Goal: Obtain resource: Download file/media

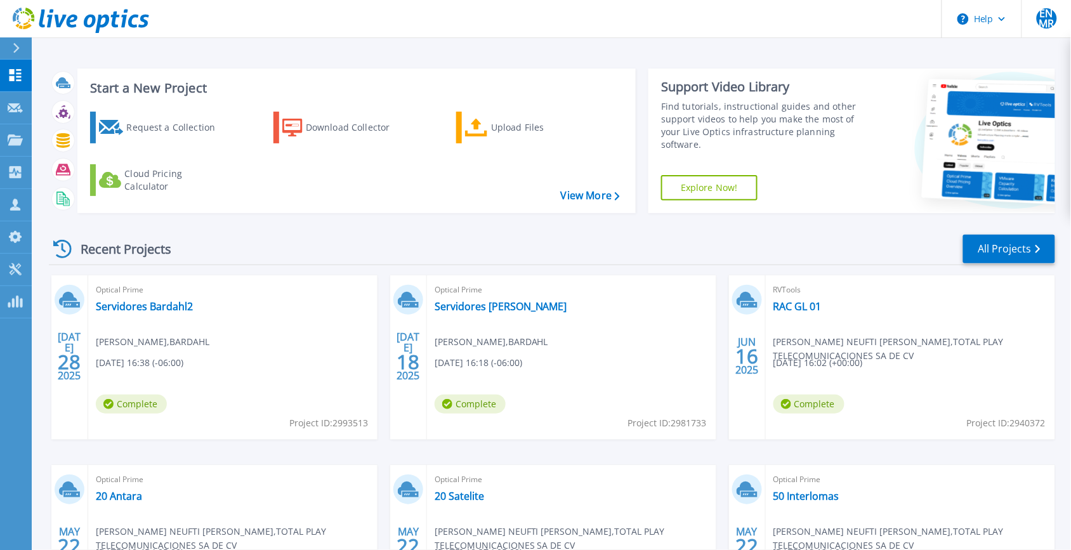
click at [449, 211] on div "Start a New Project Request a Collection Download Collector Upload Files Cloud …" at bounding box center [356, 141] width 559 height 145
click at [414, 169] on div "Request a Collection Download Collector Upload Files Cloud Pricing Calculator" at bounding box center [355, 154] width 550 height 105
click at [163, 300] on link "Servidores Bardahl2" at bounding box center [144, 306] width 97 height 13
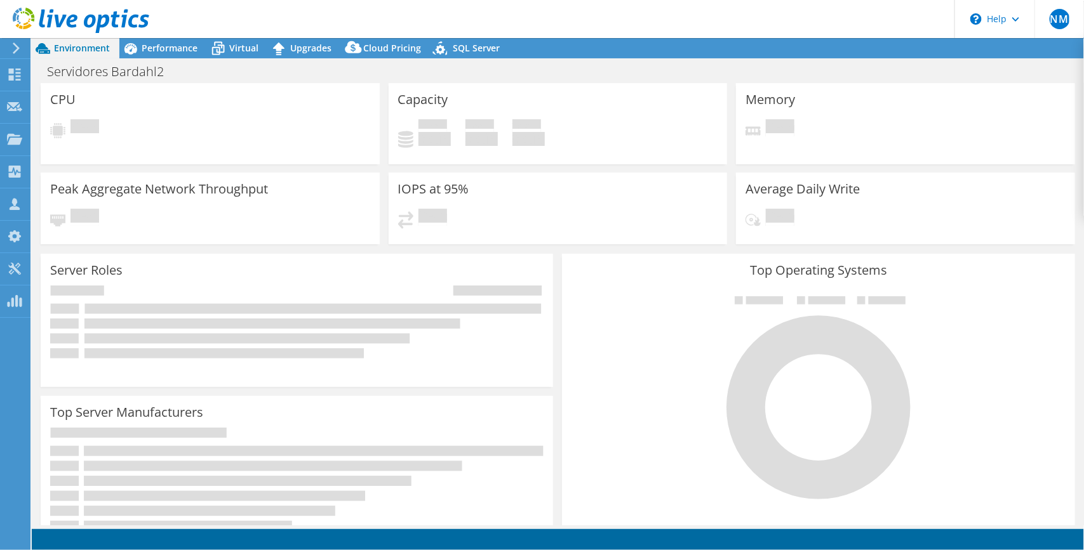
select select "USEast"
select select "MXN"
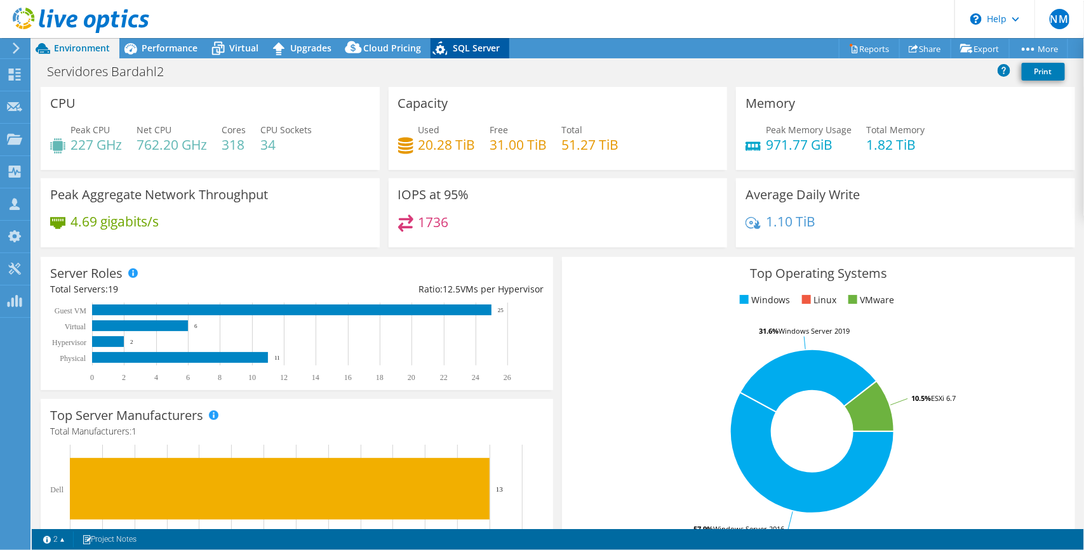
click at [453, 44] on span "SQL Server" at bounding box center [476, 48] width 47 height 12
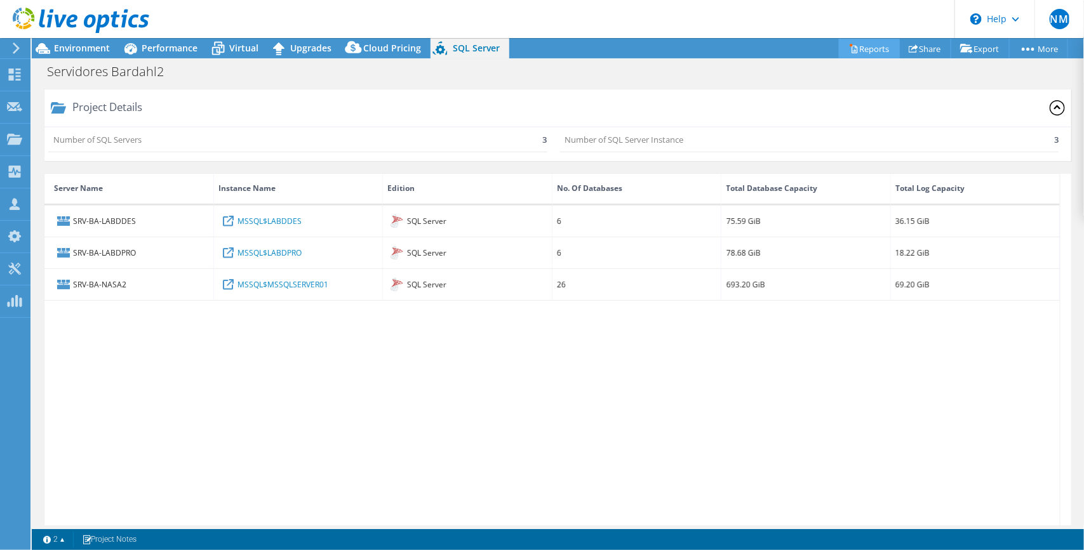
click at [862, 39] on link "Reports" at bounding box center [868, 49] width 61 height 20
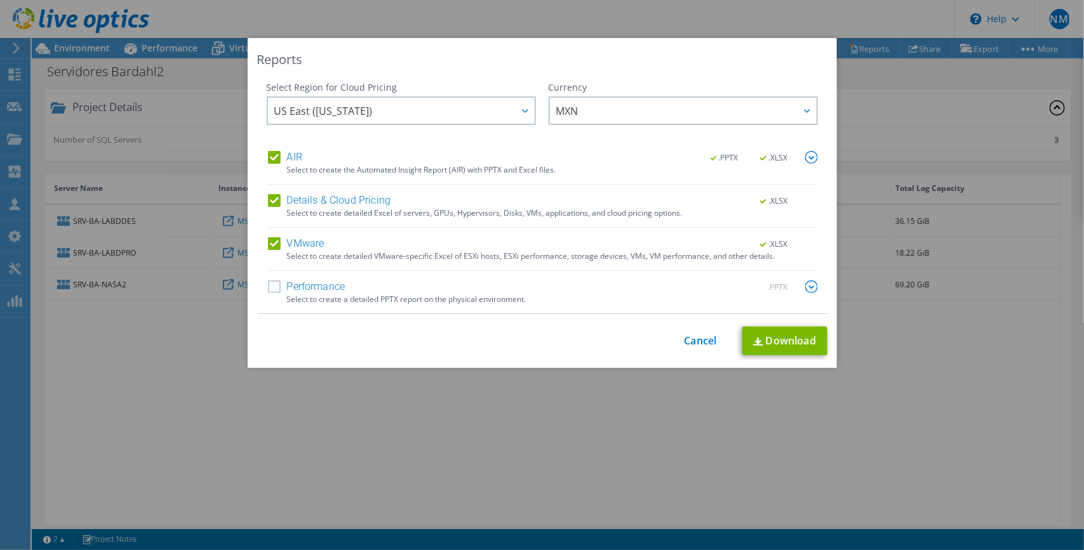
click at [274, 286] on label "Performance" at bounding box center [306, 287] width 77 height 13
click at [0, 0] on input "Performance" at bounding box center [0, 0] width 0 height 0
click at [770, 114] on span "MXN" at bounding box center [686, 111] width 260 height 26
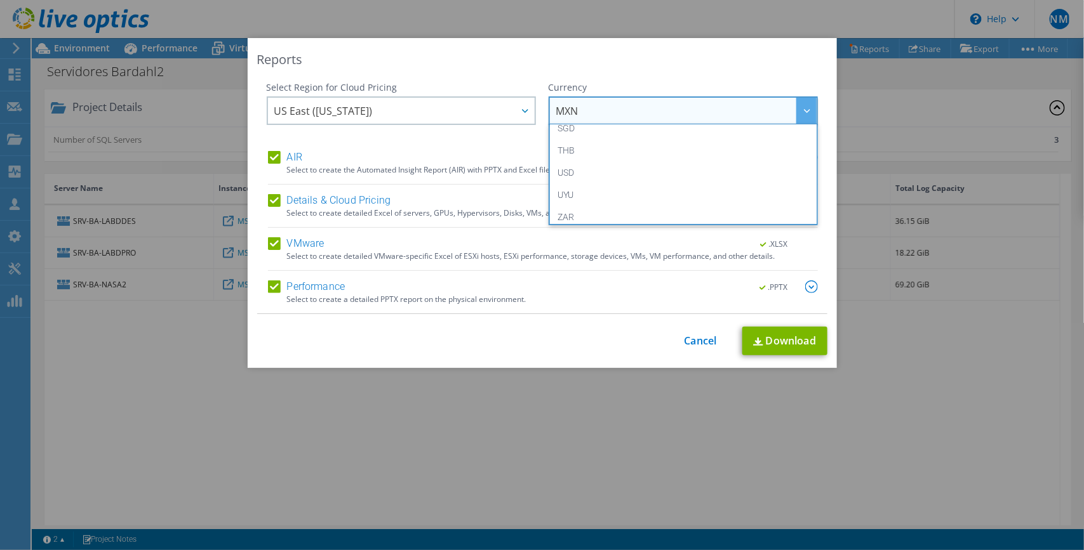
scroll to position [460, 0]
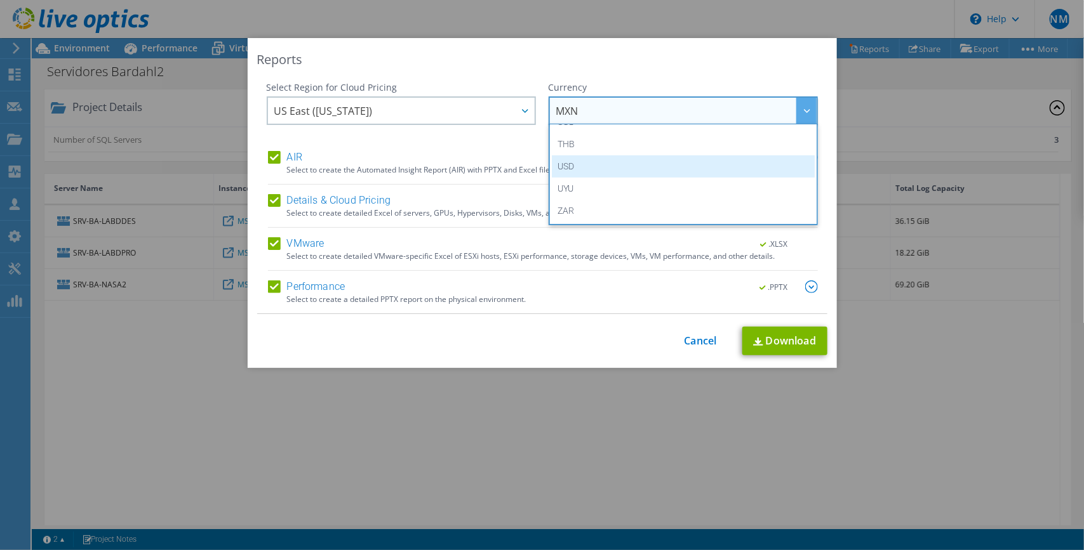
click at [609, 163] on li "USD" at bounding box center [683, 167] width 263 height 22
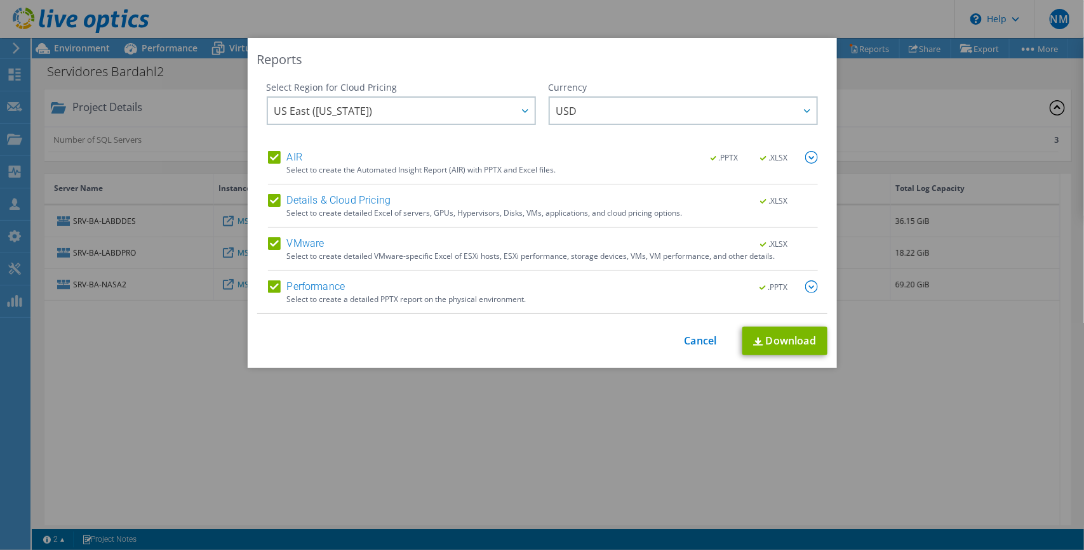
click at [806, 290] on img at bounding box center [811, 287] width 13 height 13
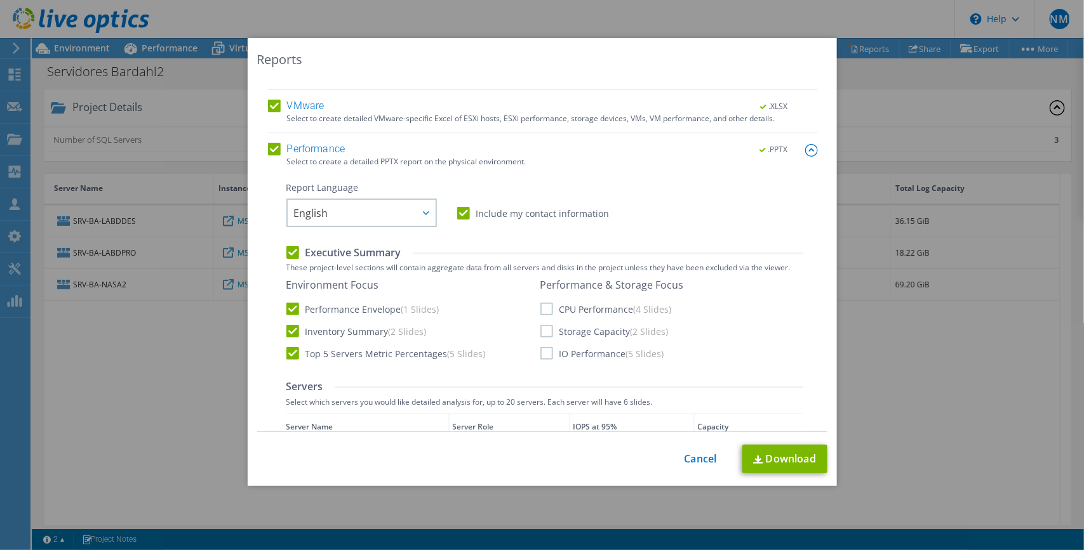
scroll to position [138, 0]
click at [418, 221] on div at bounding box center [425, 212] width 20 height 26
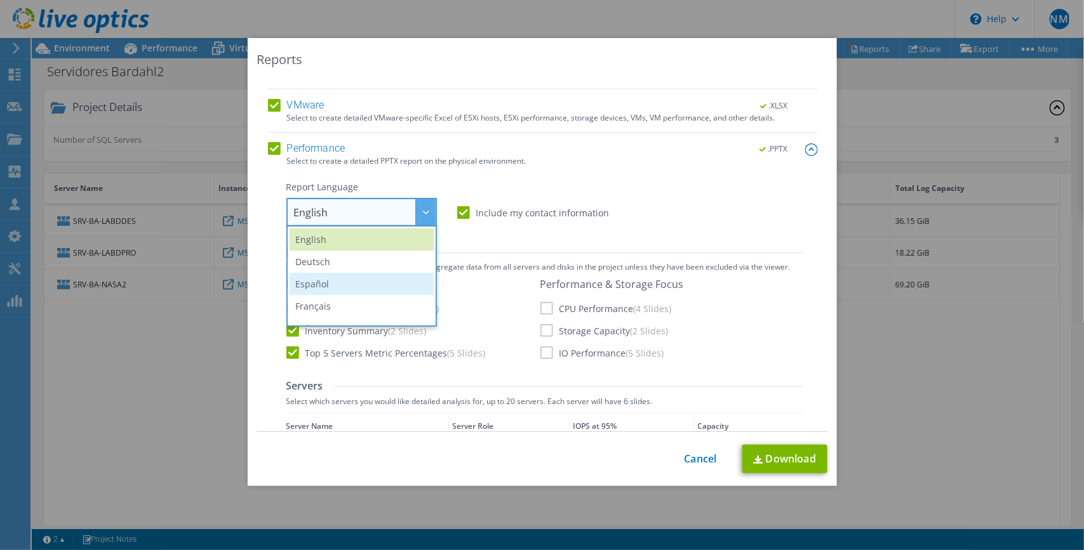
click at [359, 281] on li "Español" at bounding box center [361, 284] width 144 height 22
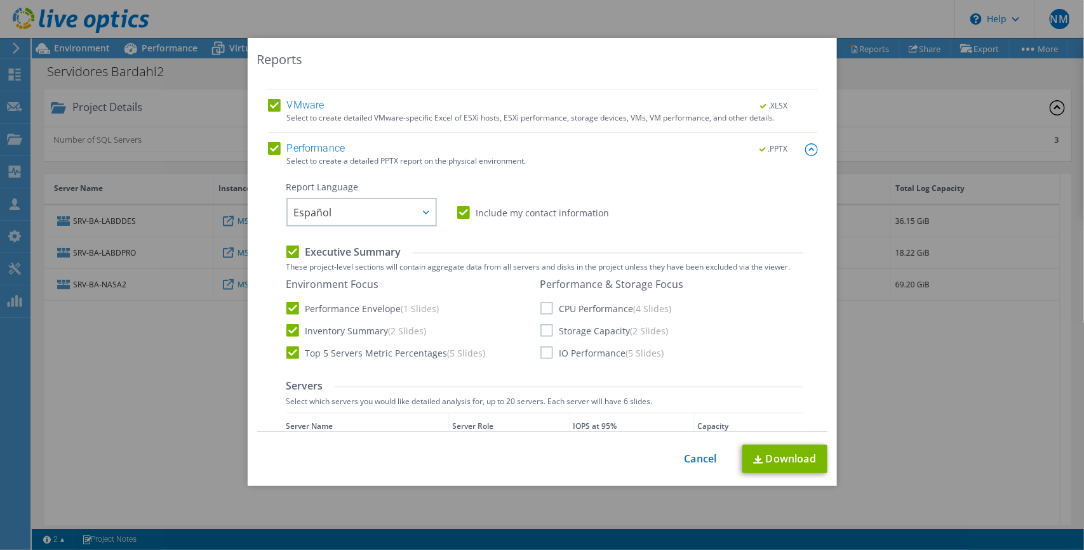
click at [288, 255] on label "Executive Summary" at bounding box center [343, 252] width 115 height 14
click at [0, 0] on input "Executive Summary" at bounding box center [0, 0] width 0 height 0
click at [288, 255] on label "Executive Summary" at bounding box center [343, 252] width 115 height 14
click at [0, 0] on input "Executive Summary" at bounding box center [0, 0] width 0 height 0
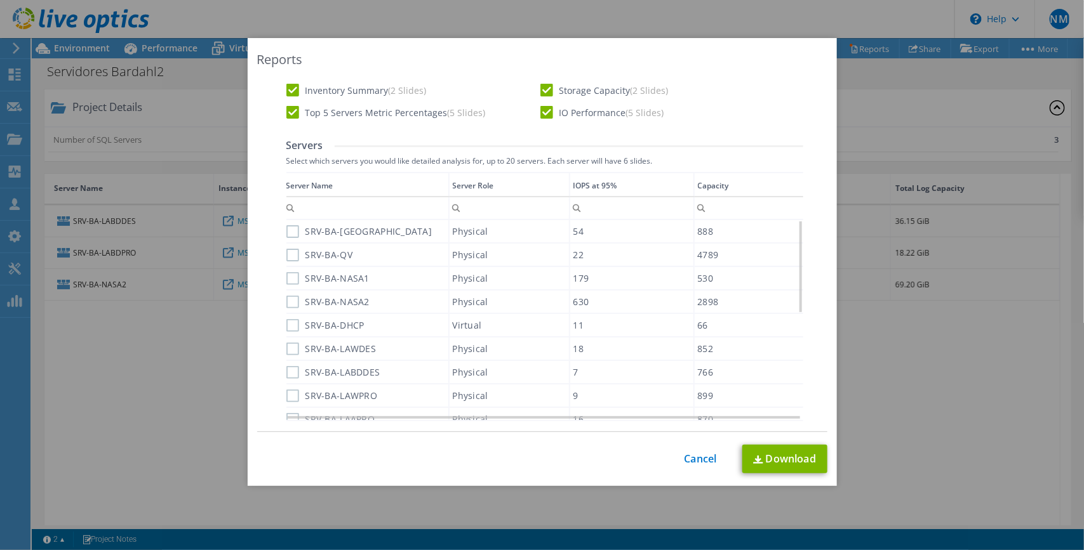
scroll to position [397, 0]
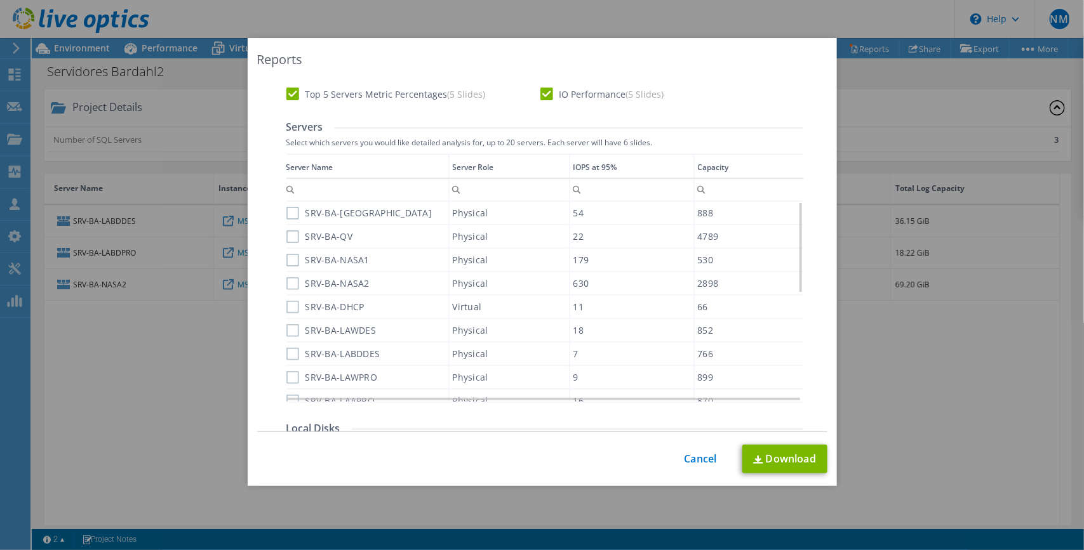
click at [286, 215] on label "SRV-BA-[GEOGRAPHIC_DATA]" at bounding box center [359, 213] width 146 height 13
click at [0, 0] on input "SRV-BA-[GEOGRAPHIC_DATA]" at bounding box center [0, 0] width 0 height 0
click at [286, 235] on label "SRV-BA-QV" at bounding box center [319, 236] width 67 height 13
click at [0, 0] on input "SRV-BA-QV" at bounding box center [0, 0] width 0 height 0
drag, startPoint x: 286, startPoint y: 252, endPoint x: 286, endPoint y: 260, distance: 8.3
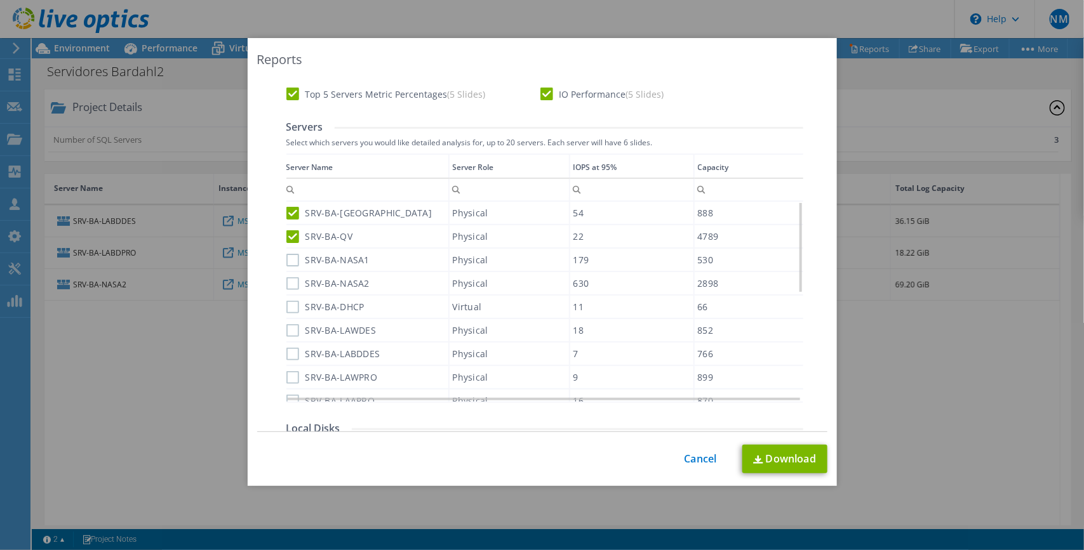
click at [286, 256] on label "SRV-BA-NASA1" at bounding box center [327, 260] width 83 height 13
click at [0, 0] on input "SRV-BA-NASA1" at bounding box center [0, 0] width 0 height 0
click at [287, 281] on label "SRV-BA-NASA2" at bounding box center [327, 283] width 83 height 13
click at [0, 0] on input "SRV-BA-NASA2" at bounding box center [0, 0] width 0 height 0
click at [289, 303] on label "SRV-BA-DHCP" at bounding box center [325, 307] width 78 height 13
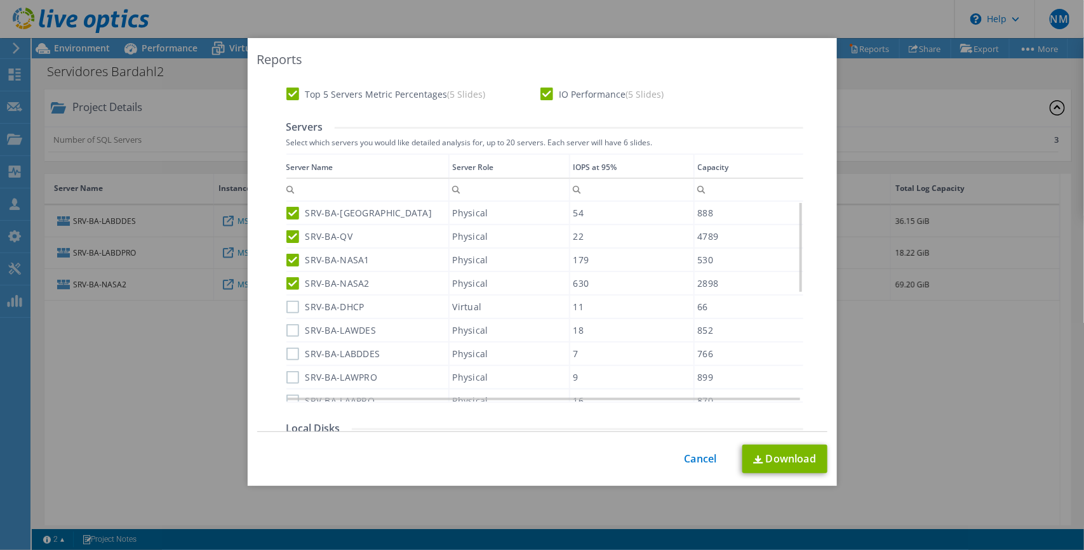
click at [0, 0] on input "SRV-BA-DHCP" at bounding box center [0, 0] width 0 height 0
click at [288, 331] on label "SRV-BA-LAWDES" at bounding box center [331, 330] width 90 height 13
click at [0, 0] on input "SRV-BA-LAWDES" at bounding box center [0, 0] width 0 height 0
click at [288, 354] on label "SRV-BA-LABDDES" at bounding box center [333, 354] width 94 height 13
click at [0, 0] on input "SRV-BA-LABDDES" at bounding box center [0, 0] width 0 height 0
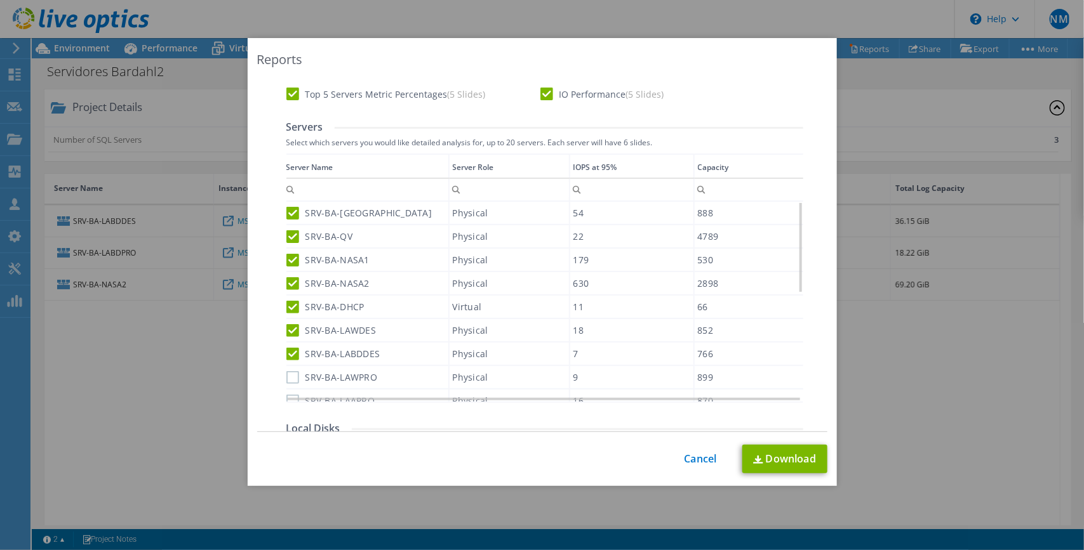
click at [289, 371] on label "SRV-BA-LAWPRO" at bounding box center [331, 377] width 91 height 13
click at [0, 0] on input "SRV-BA-LAWPRO" at bounding box center [0, 0] width 0 height 0
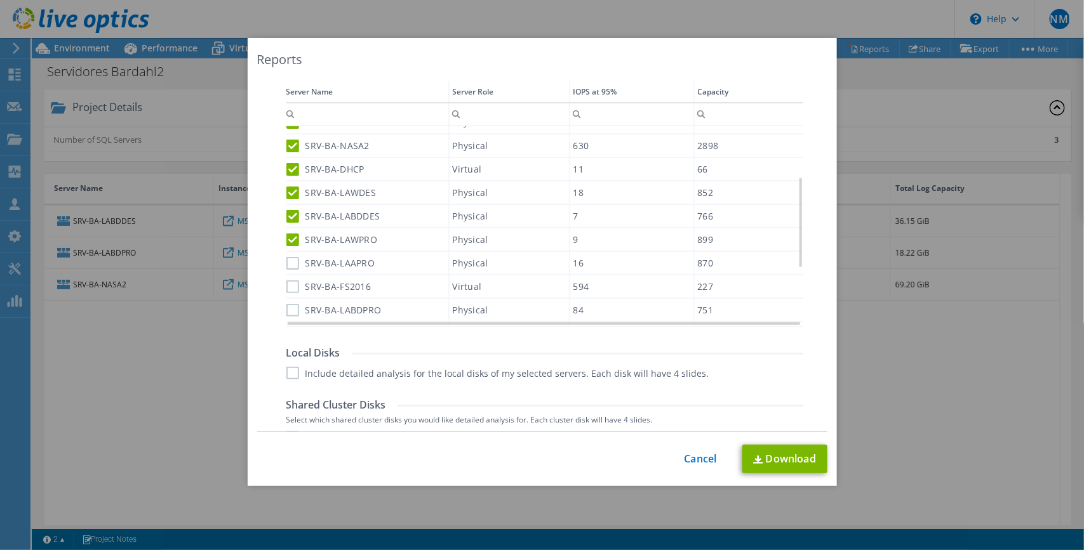
scroll to position [524, 0]
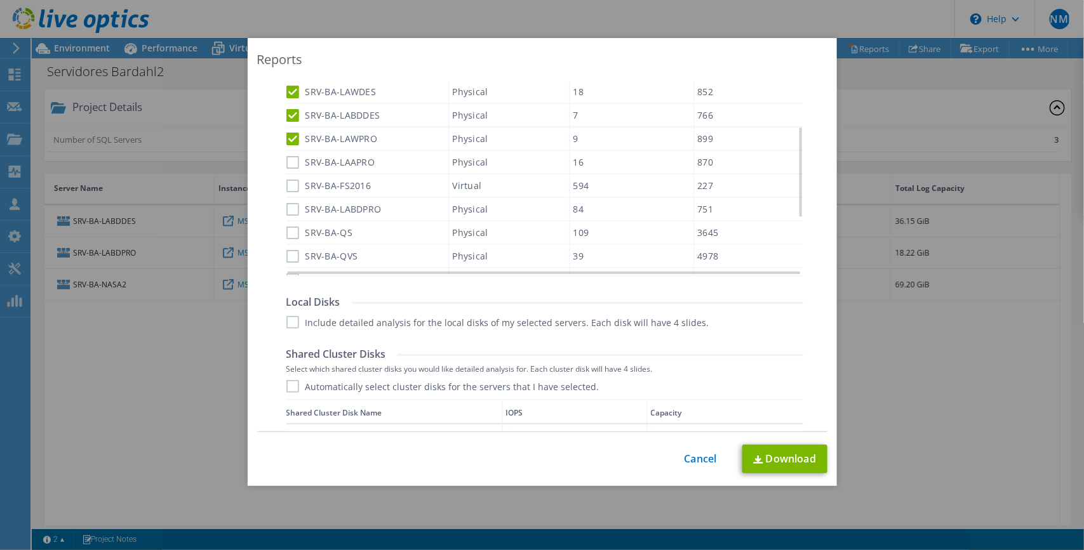
click at [287, 159] on label "SRV-BA-LAAPRO" at bounding box center [330, 162] width 89 height 13
click at [0, 0] on input "SRV-BA-LAAPRO" at bounding box center [0, 0] width 0 height 0
click at [287, 180] on label "SRV-BA-FS2016" at bounding box center [328, 185] width 85 height 13
click at [0, 0] on input "SRV-BA-FS2016" at bounding box center [0, 0] width 0 height 0
click at [288, 203] on label "SRV-BA-LABDPRO" at bounding box center [333, 209] width 95 height 13
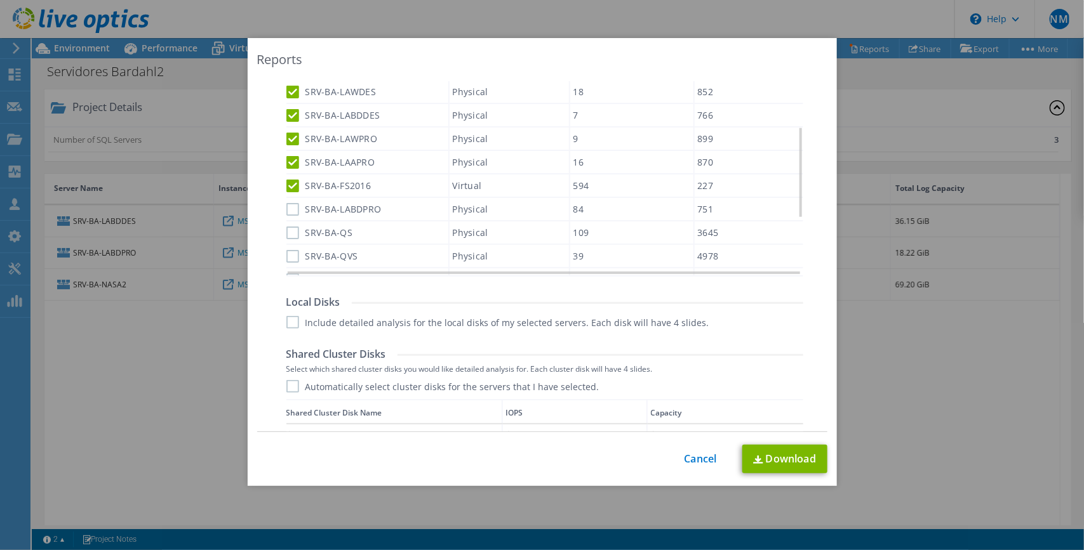
click at [0, 0] on input "SRV-BA-LABDPRO" at bounding box center [0, 0] width 0 height 0
click at [289, 229] on label "SRV-BA-QS" at bounding box center [319, 232] width 67 height 13
click at [0, 0] on input "SRV-BA-QS" at bounding box center [0, 0] width 0 height 0
click at [288, 250] on label "SRV-BA-QVS" at bounding box center [322, 256] width 72 height 13
click at [0, 0] on input "SRV-BA-QVS" at bounding box center [0, 0] width 0 height 0
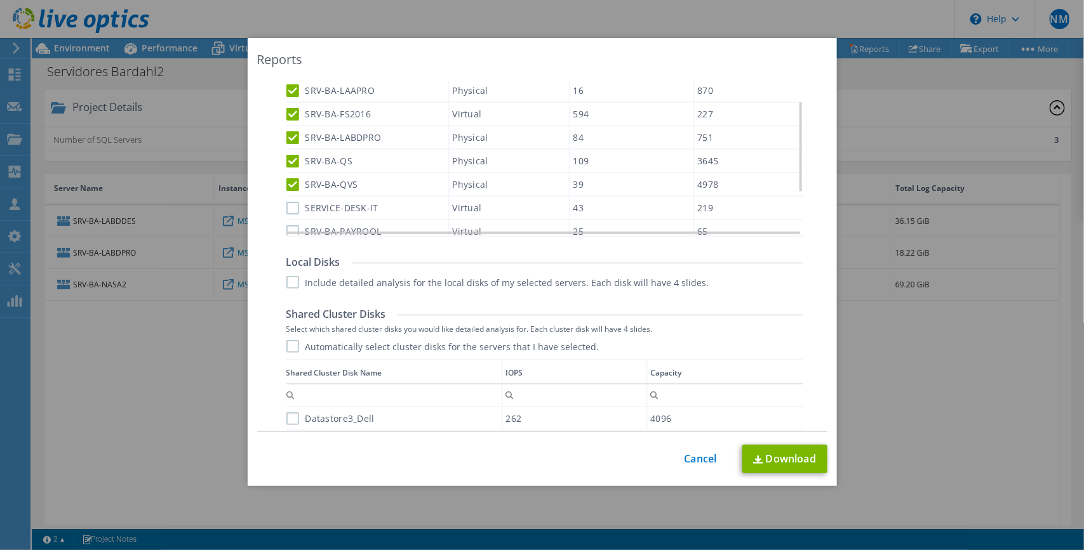
scroll to position [144, 0]
click at [286, 202] on label "SERVICE-DESK-IT" at bounding box center [332, 208] width 92 height 13
click at [0, 0] on input "SERVICE-DESK-IT" at bounding box center [0, 0] width 0 height 0
click at [286, 225] on label "SRV-BA-PAYROOL" at bounding box center [333, 231] width 95 height 13
click at [0, 0] on input "SRV-BA-PAYROOL" at bounding box center [0, 0] width 0 height 0
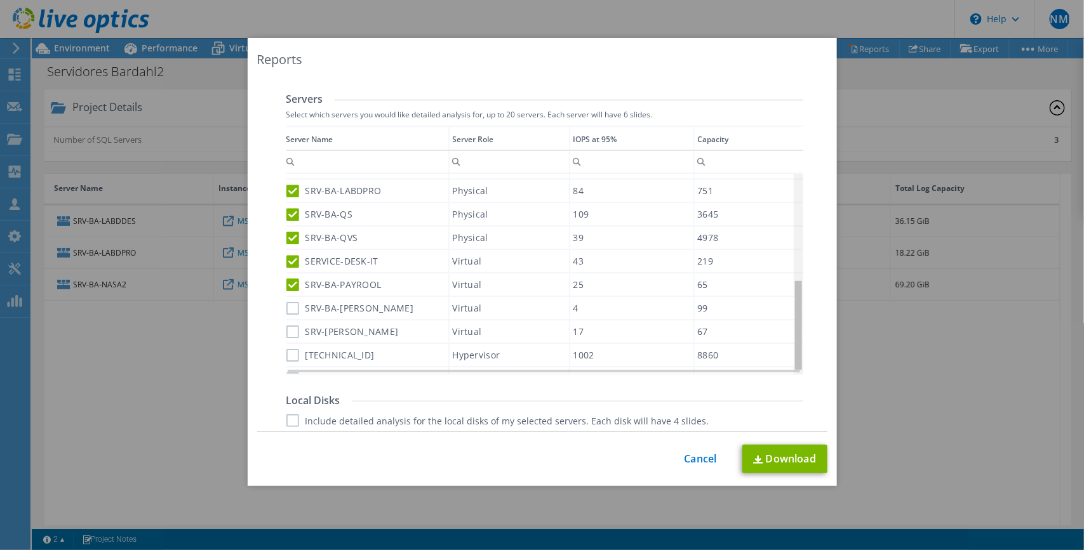
scroll to position [0, 0]
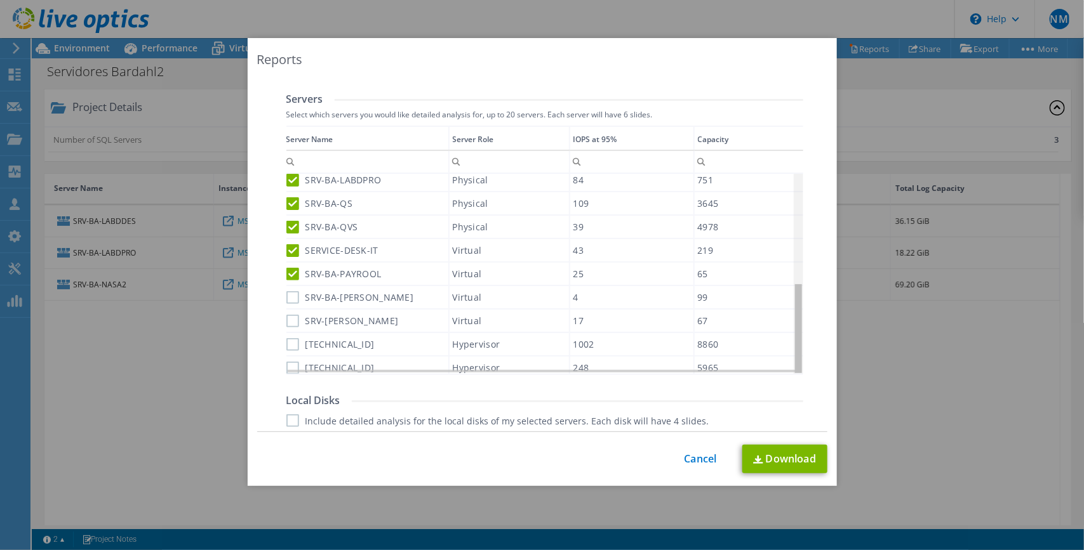
drag, startPoint x: 795, startPoint y: 307, endPoint x: 794, endPoint y: 344, distance: 37.5
click at [794, 344] on body "ENMR Channel Partner [PERSON_NAME] NEUFTI [PERSON_NAME] RIOS [EMAIL_ADDRESS][DO…" at bounding box center [542, 275] width 1084 height 550
click at [286, 293] on label "SRV-BA-[PERSON_NAME]" at bounding box center [350, 297] width 128 height 13
click at [0, 0] on input "SRV-BA-[PERSON_NAME]" at bounding box center [0, 0] width 0 height 0
click at [288, 314] on label "SRV-[PERSON_NAME]" at bounding box center [342, 320] width 112 height 13
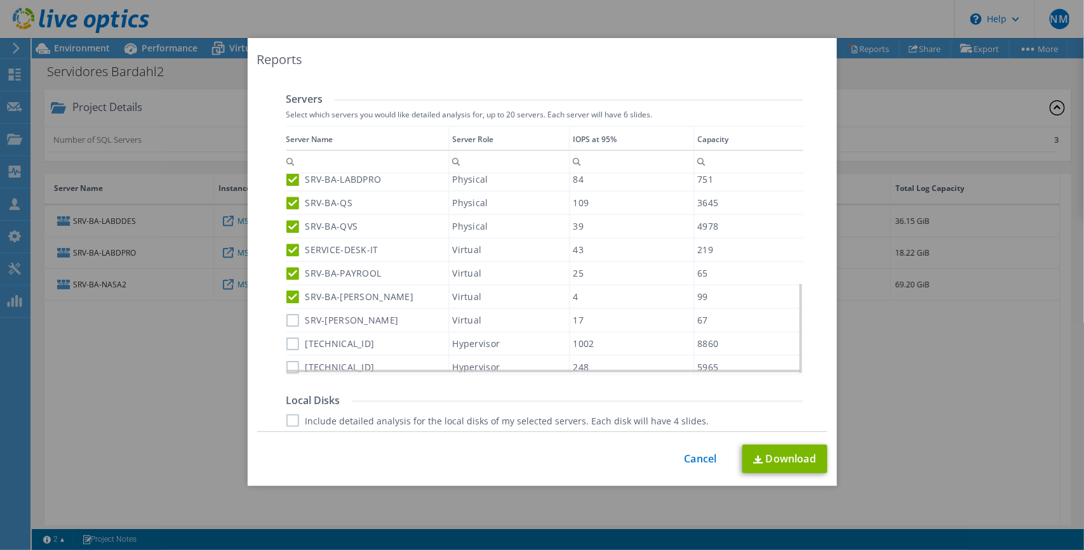
click at [0, 0] on input "SRV-[PERSON_NAME]" at bounding box center [0, 0] width 0 height 0
click at [288, 338] on label "[TECHNICAL_ID]" at bounding box center [330, 344] width 88 height 13
click at [0, 0] on input "[TECHNICAL_ID]" at bounding box center [0, 0] width 0 height 0
click at [288, 361] on label "[TECHNICAL_ID]" at bounding box center [330, 367] width 88 height 13
click at [0, 0] on input "[TECHNICAL_ID]" at bounding box center [0, 0] width 0 height 0
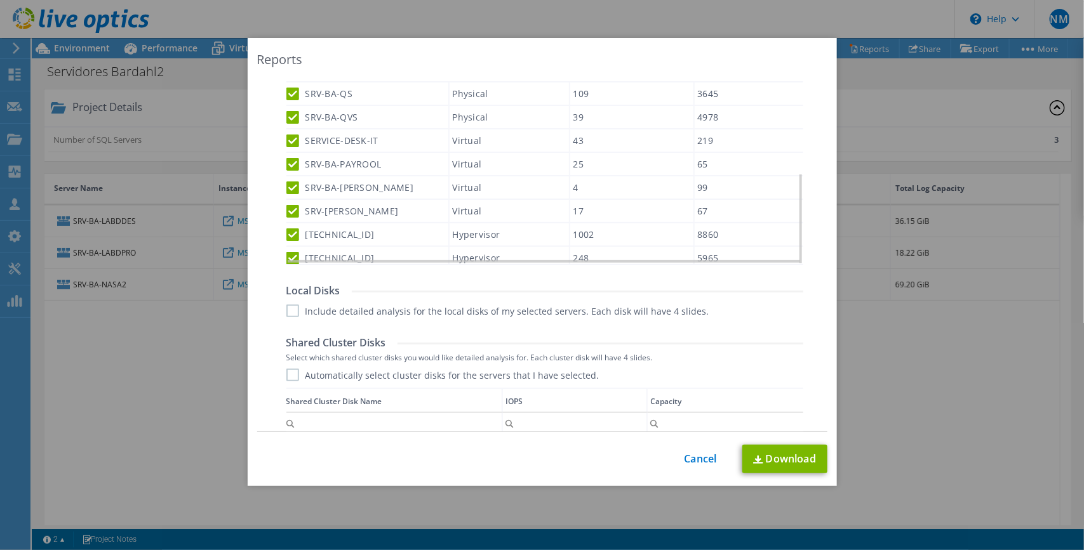
click at [291, 313] on label "Include detailed analysis for the local disks of my selected servers. Each disk…" at bounding box center [497, 311] width 423 height 13
click at [0, 0] on input "Include detailed analysis for the local disks of my selected servers. Each disk…" at bounding box center [0, 0] width 0 height 0
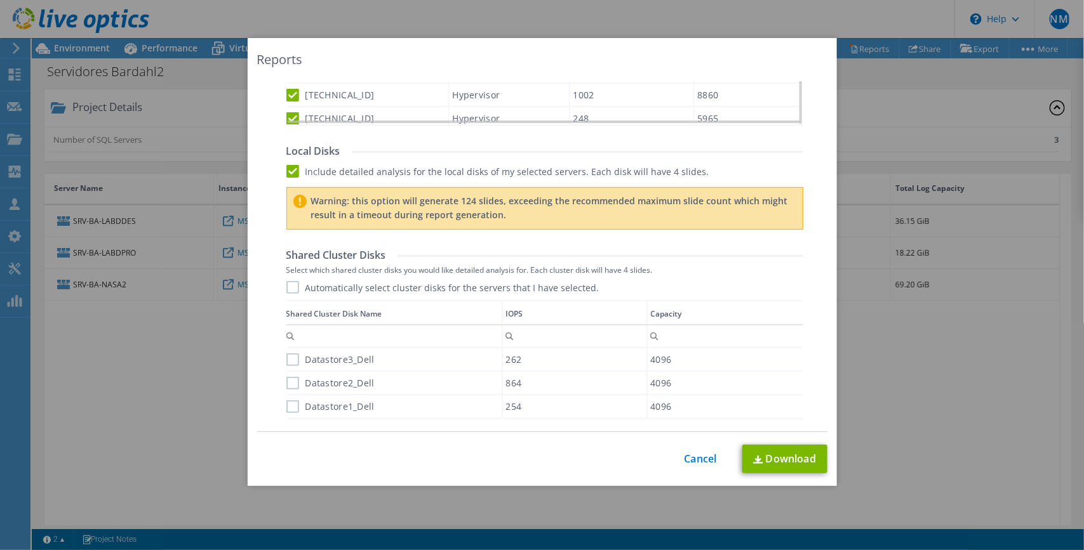
click at [286, 286] on label "Automatically select cluster disks for the servers that I have selected." at bounding box center [442, 287] width 313 height 13
click at [0, 0] on input "Automatically select cluster disks for the servers that I have selected." at bounding box center [0, 0] width 0 height 0
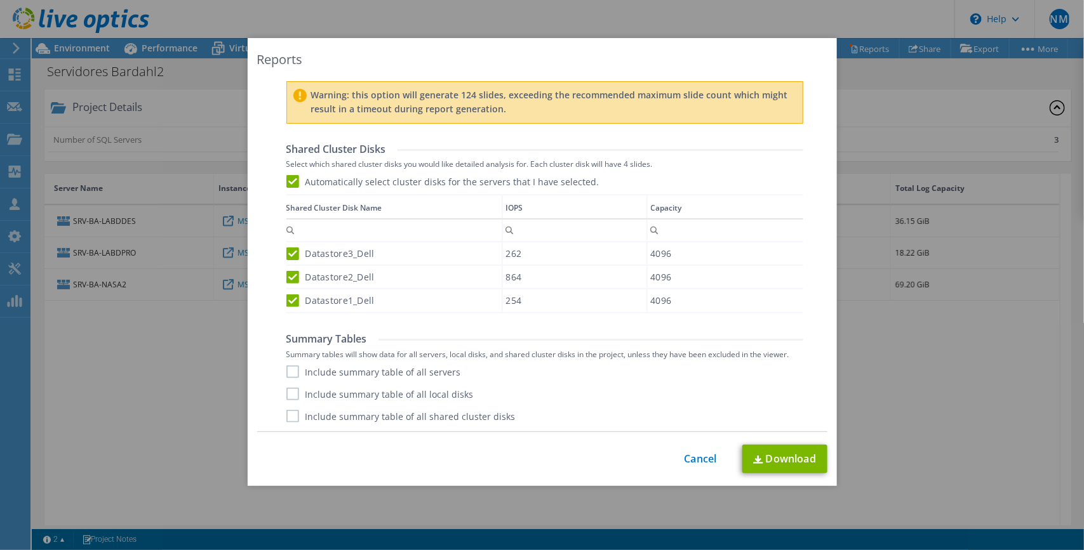
click at [287, 370] on label "Include summary table of all servers" at bounding box center [373, 372] width 175 height 13
click at [0, 0] on input "Include summary table of all servers" at bounding box center [0, 0] width 0 height 0
click at [293, 392] on label "Include summary table of all local disks" at bounding box center [379, 394] width 187 height 13
click at [0, 0] on input "Include summary table of all local disks" at bounding box center [0, 0] width 0 height 0
click at [286, 417] on label "Include summary table of all shared cluster disks" at bounding box center [400, 416] width 229 height 13
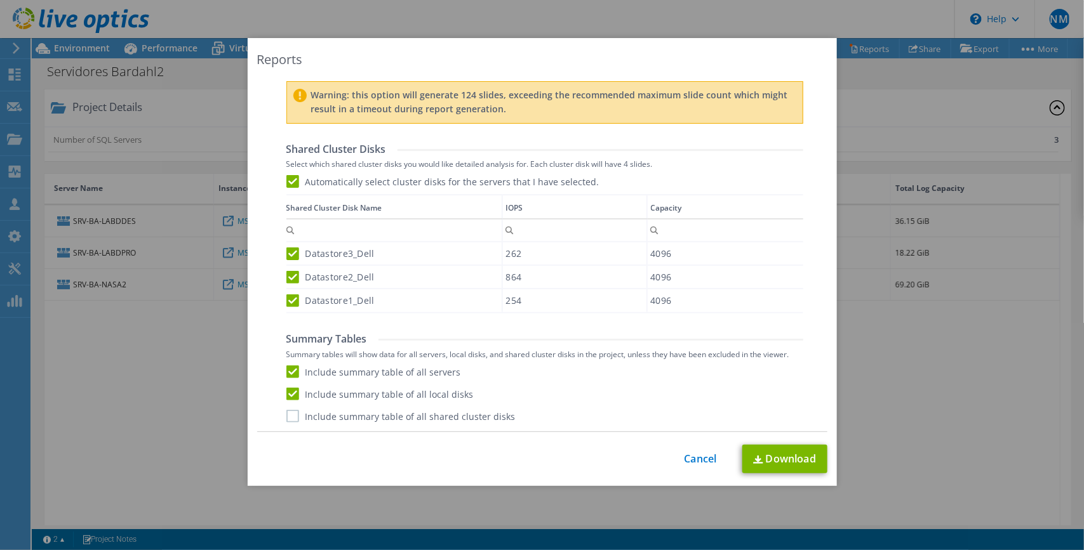
click at [0, 0] on input "Include summary table of all shared cluster disks" at bounding box center [0, 0] width 0 height 0
click at [753, 461] on img at bounding box center [758, 460] width 10 height 8
click at [693, 16] on div "Reports Select Region for Cloud Pricing Asia Pacific ([GEOGRAPHIC_DATA]) [GEOGR…" at bounding box center [542, 275] width 1084 height 550
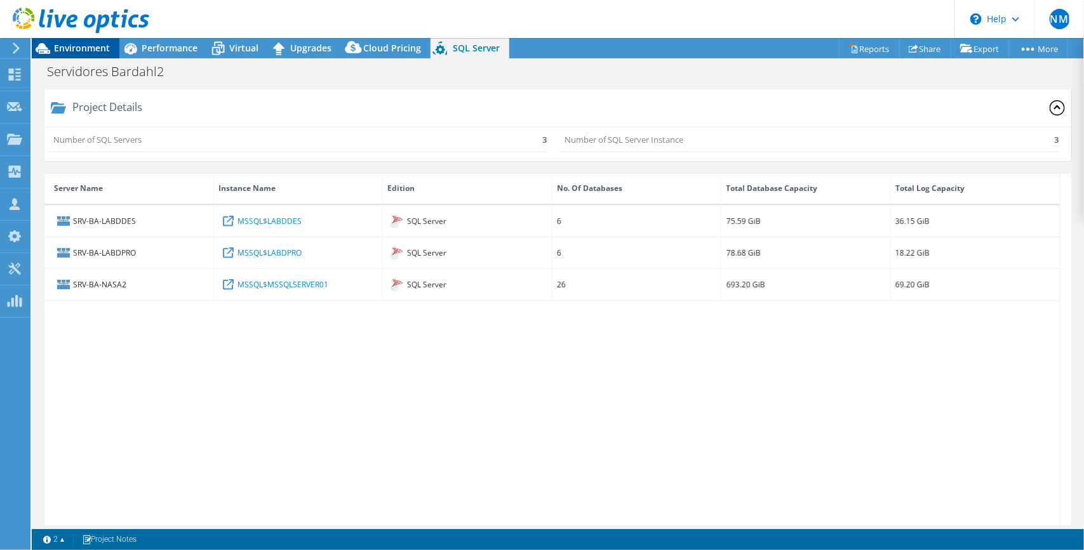
click at [88, 50] on span "Environment" at bounding box center [82, 48] width 56 height 12
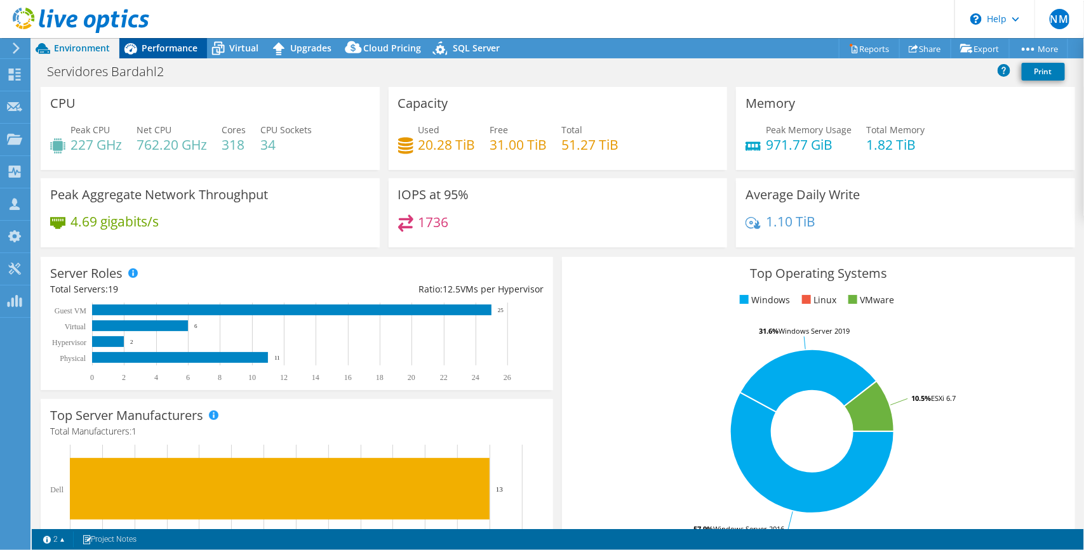
click at [157, 49] on span "Performance" at bounding box center [170, 48] width 56 height 12
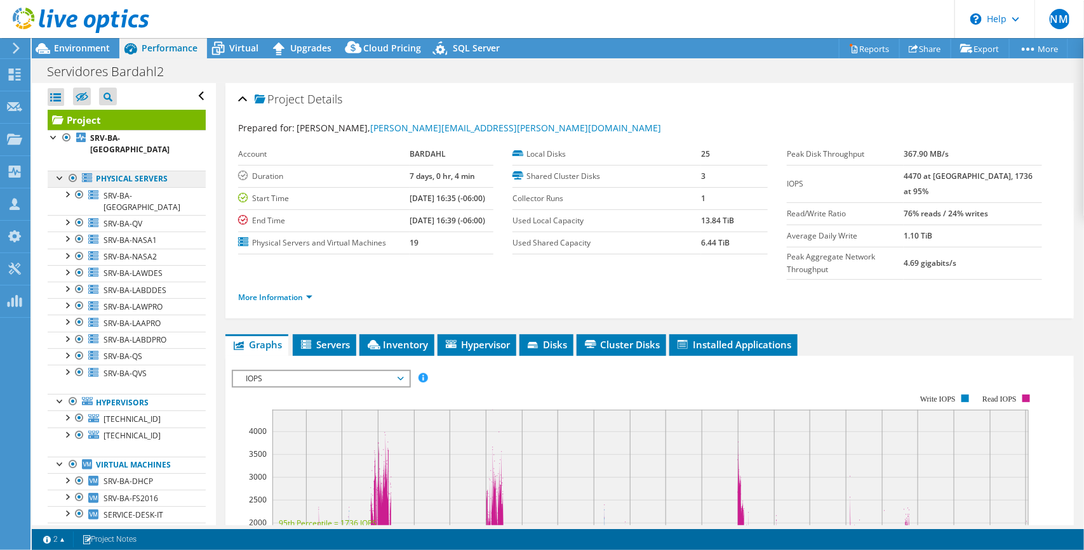
scroll to position [137, 0]
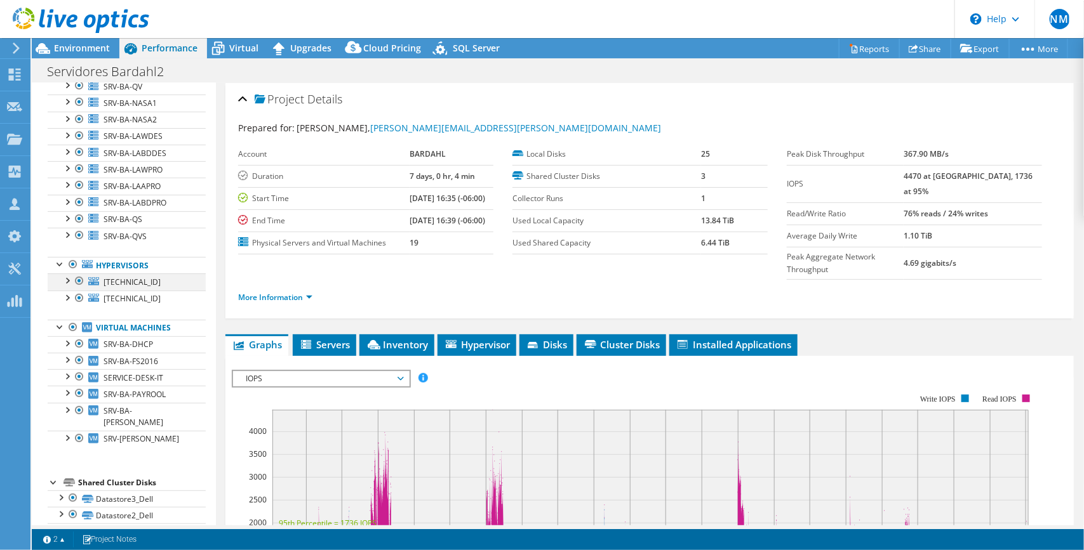
click at [68, 274] on div at bounding box center [66, 280] width 13 height 13
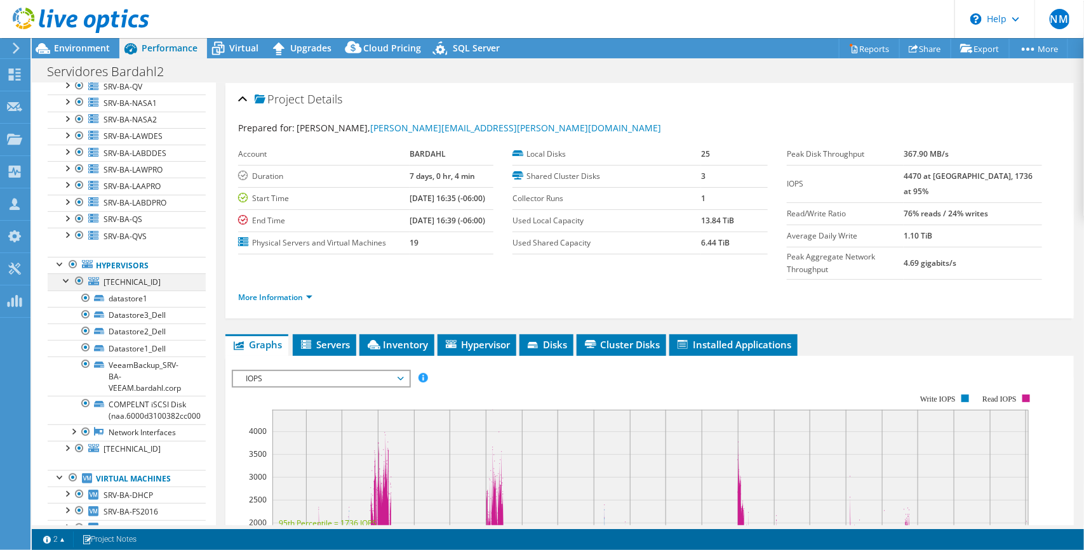
click at [68, 274] on div at bounding box center [66, 280] width 13 height 13
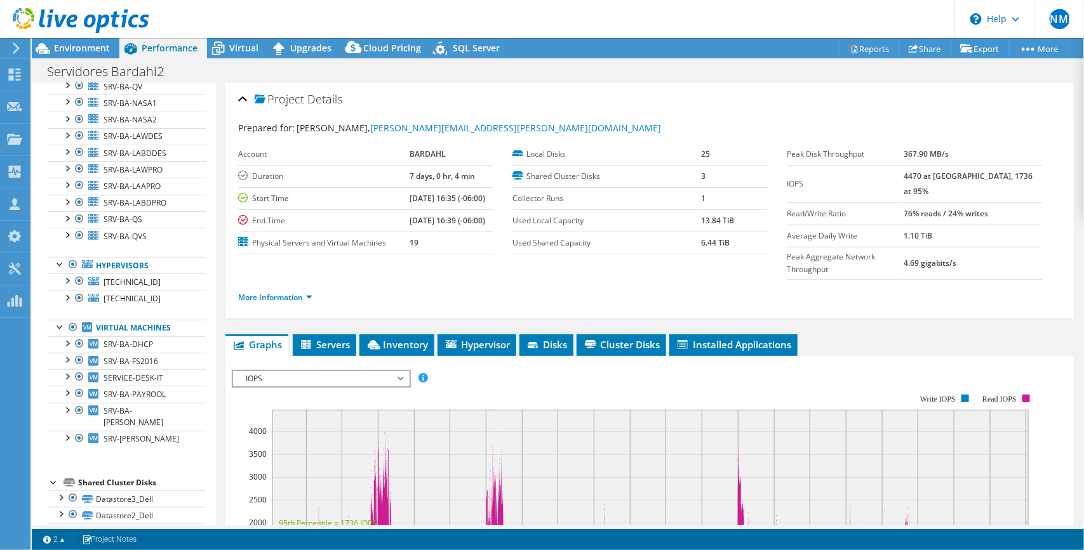
click at [288, 290] on div "More Information" at bounding box center [649, 298] width 823 height 36
click at [246, 40] on div "Virtual" at bounding box center [237, 48] width 61 height 20
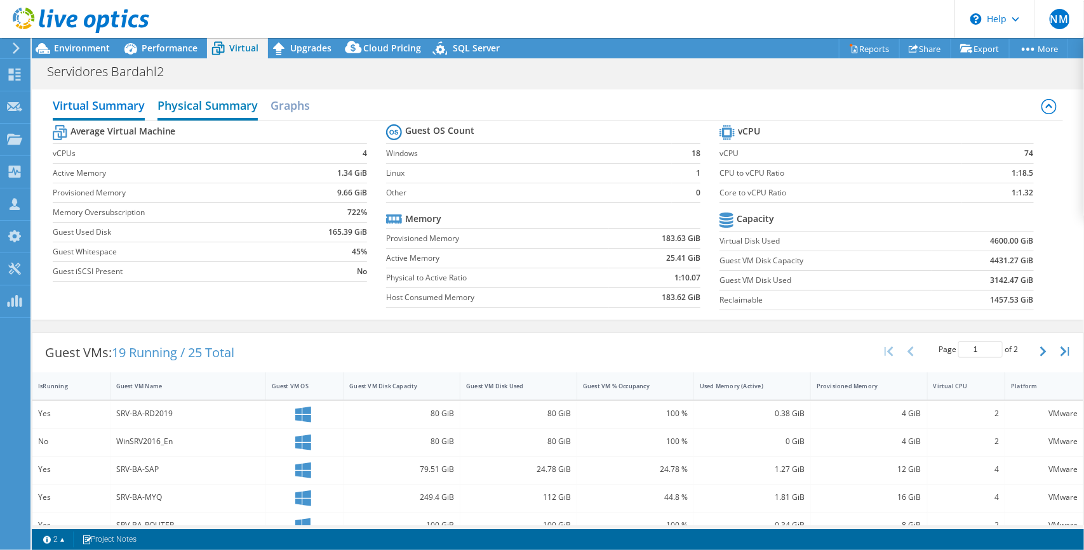
click at [258, 113] on h2 "Physical Summary" at bounding box center [207, 107] width 100 height 28
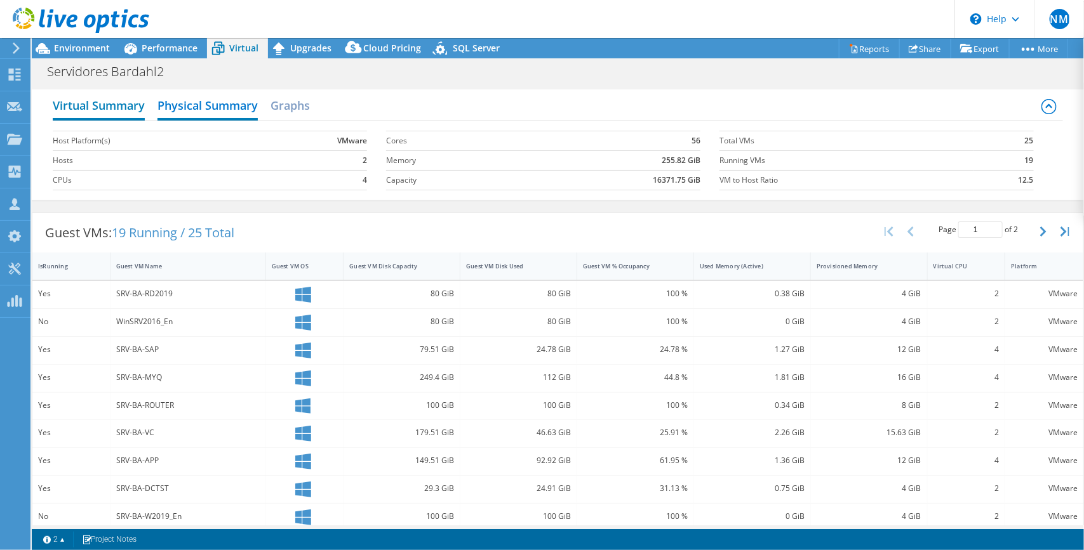
click at [134, 108] on h2 "Virtual Summary" at bounding box center [99, 107] width 92 height 28
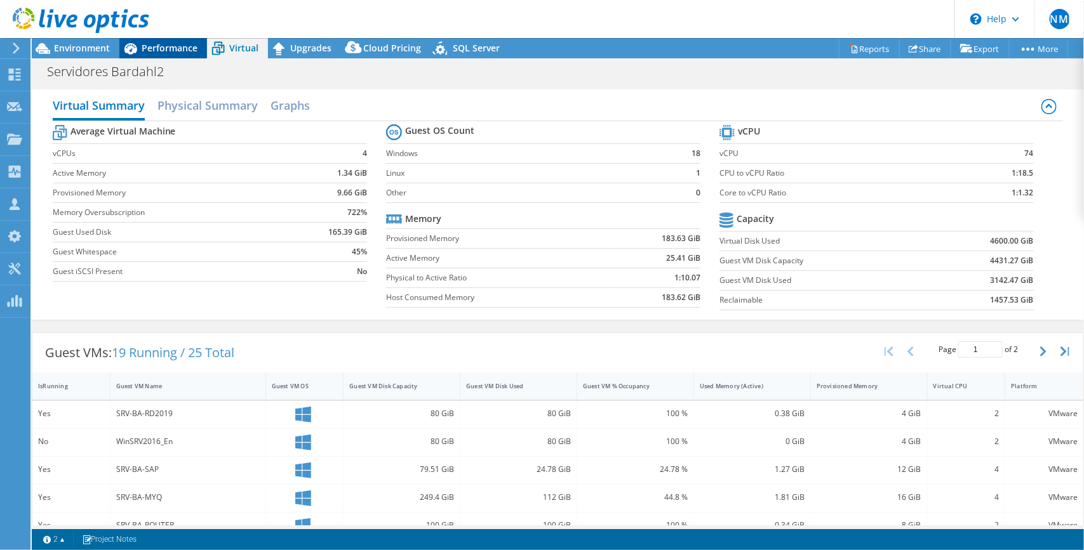
click at [150, 46] on span "Performance" at bounding box center [170, 48] width 56 height 12
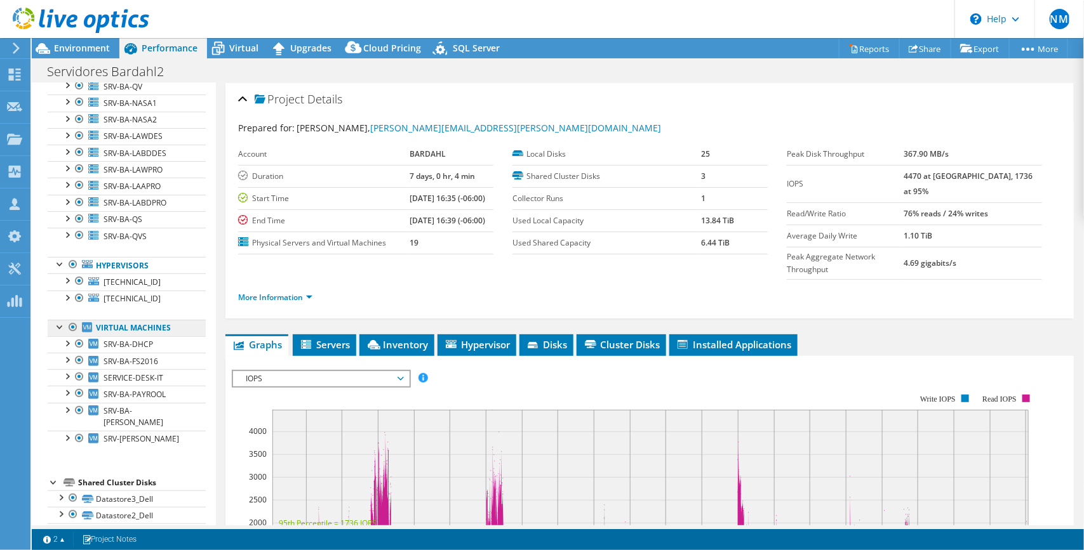
click at [137, 320] on link "Virtual Machines" at bounding box center [127, 328] width 158 height 17
click at [70, 336] on div at bounding box center [66, 342] width 13 height 13
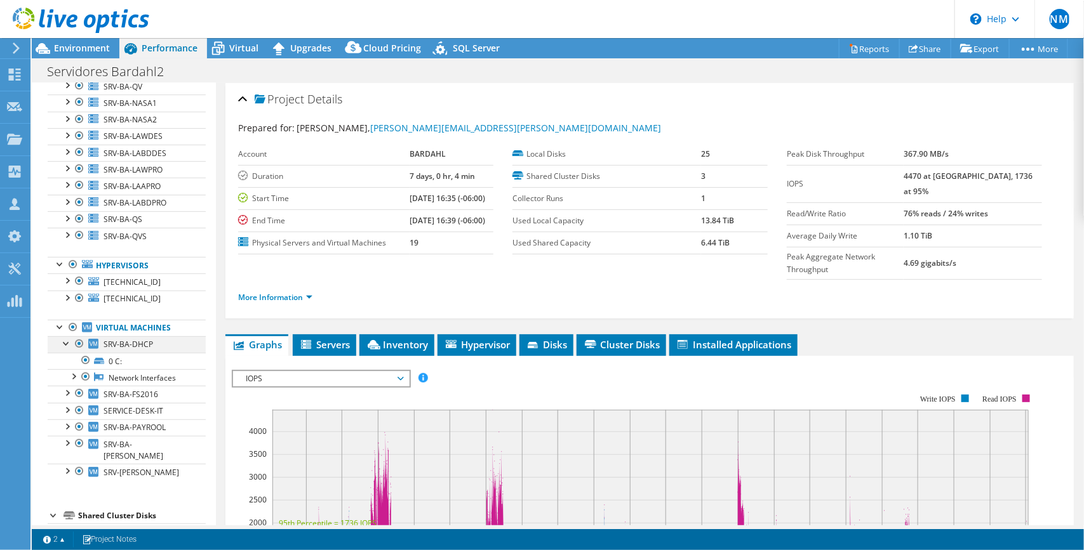
click at [70, 336] on div at bounding box center [66, 342] width 13 height 13
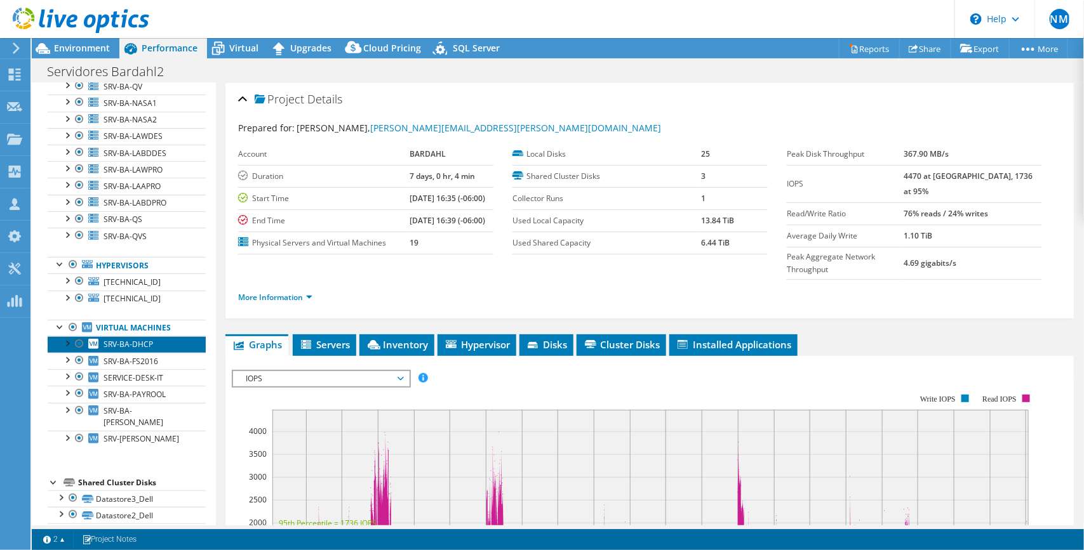
click at [108, 339] on span "SRV-BA-DHCP" at bounding box center [128, 344] width 50 height 11
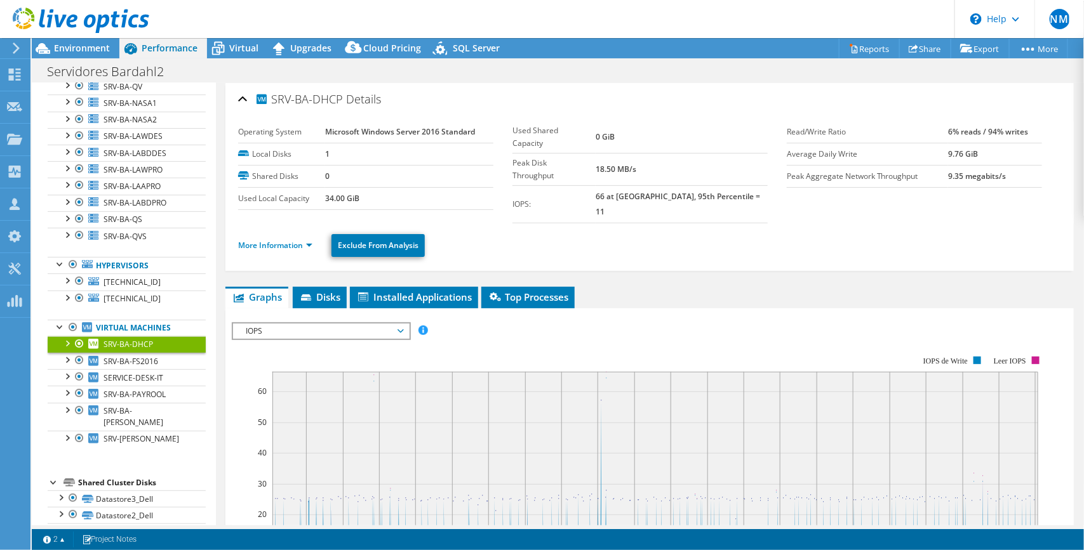
scroll to position [50, 0]
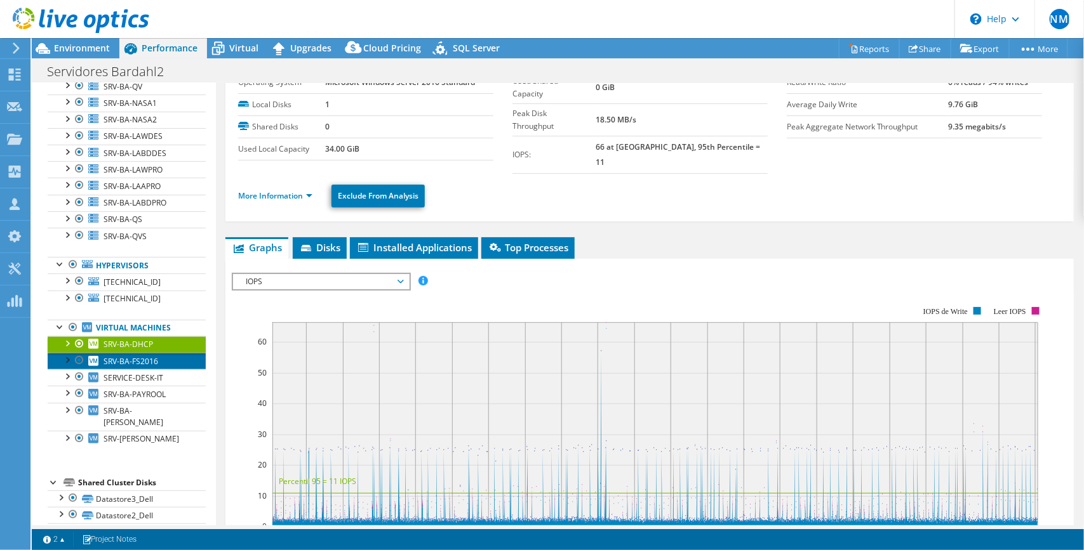
click at [151, 356] on span "SRV-BA-FS2016" at bounding box center [130, 361] width 55 height 11
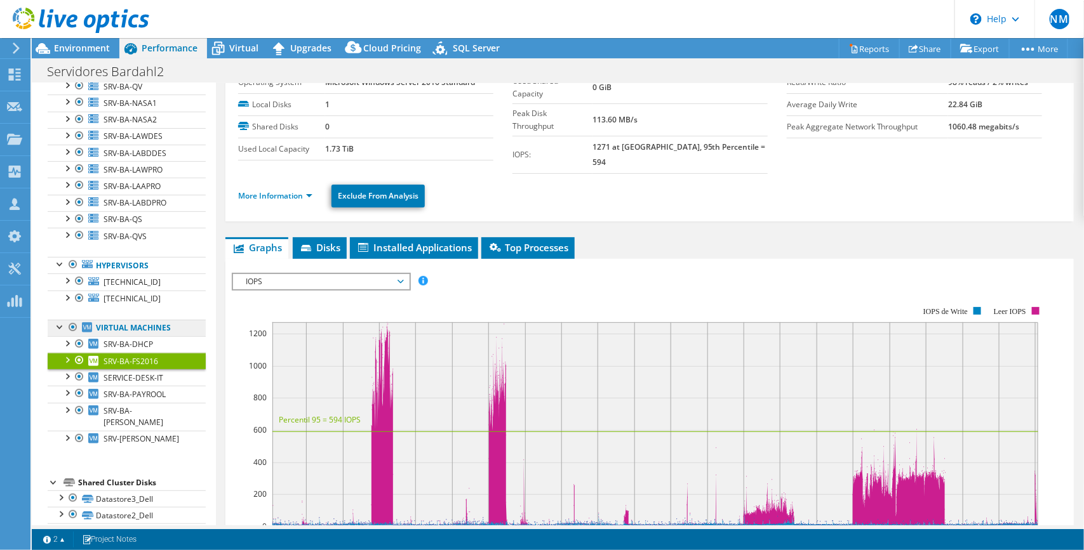
click at [163, 320] on link "Virtual Machines" at bounding box center [127, 328] width 158 height 17
click at [108, 373] on span "SERVICE-DESK-IT" at bounding box center [133, 378] width 60 height 11
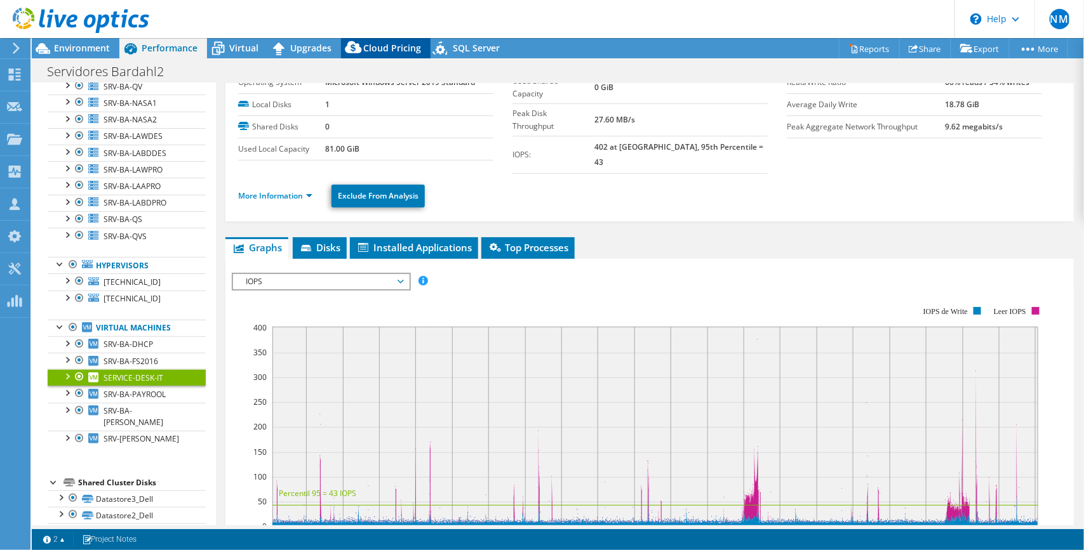
click at [376, 48] on span "Cloud Pricing" at bounding box center [392, 48] width 58 height 12
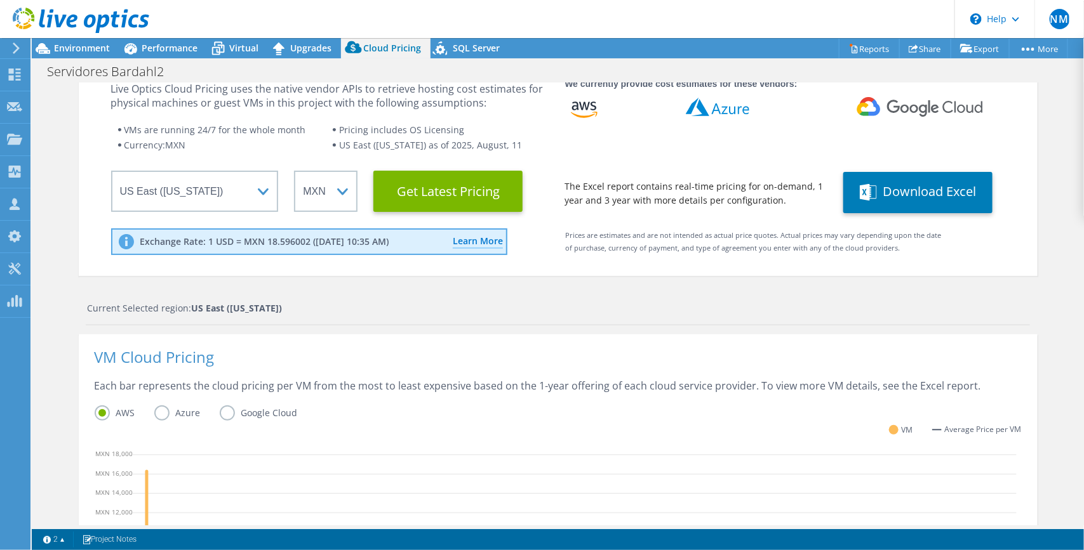
scroll to position [0, 0]
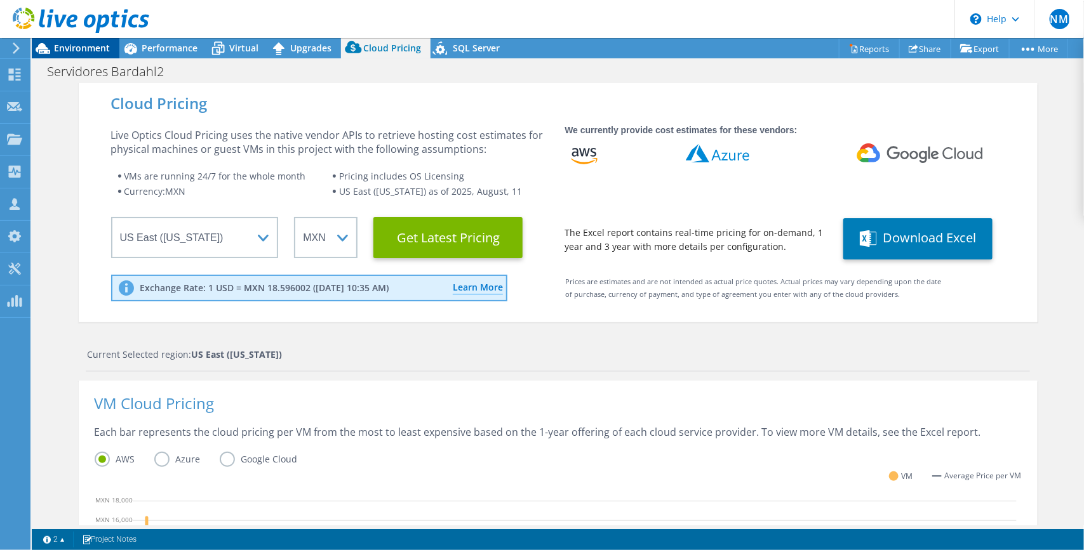
click at [93, 48] on span "Environment" at bounding box center [82, 48] width 56 height 12
